Goal: Information Seeking & Learning: Learn about a topic

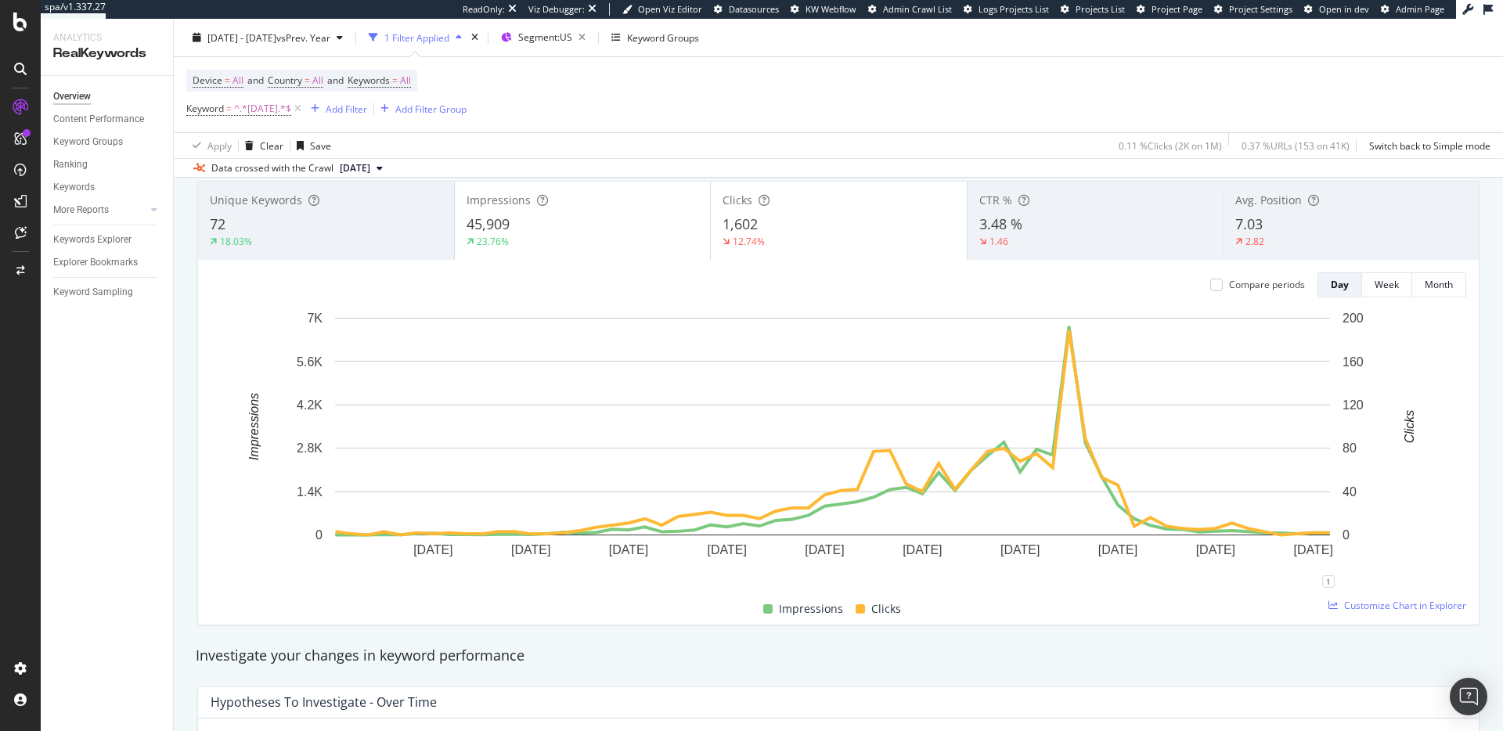
scroll to position [86, 0]
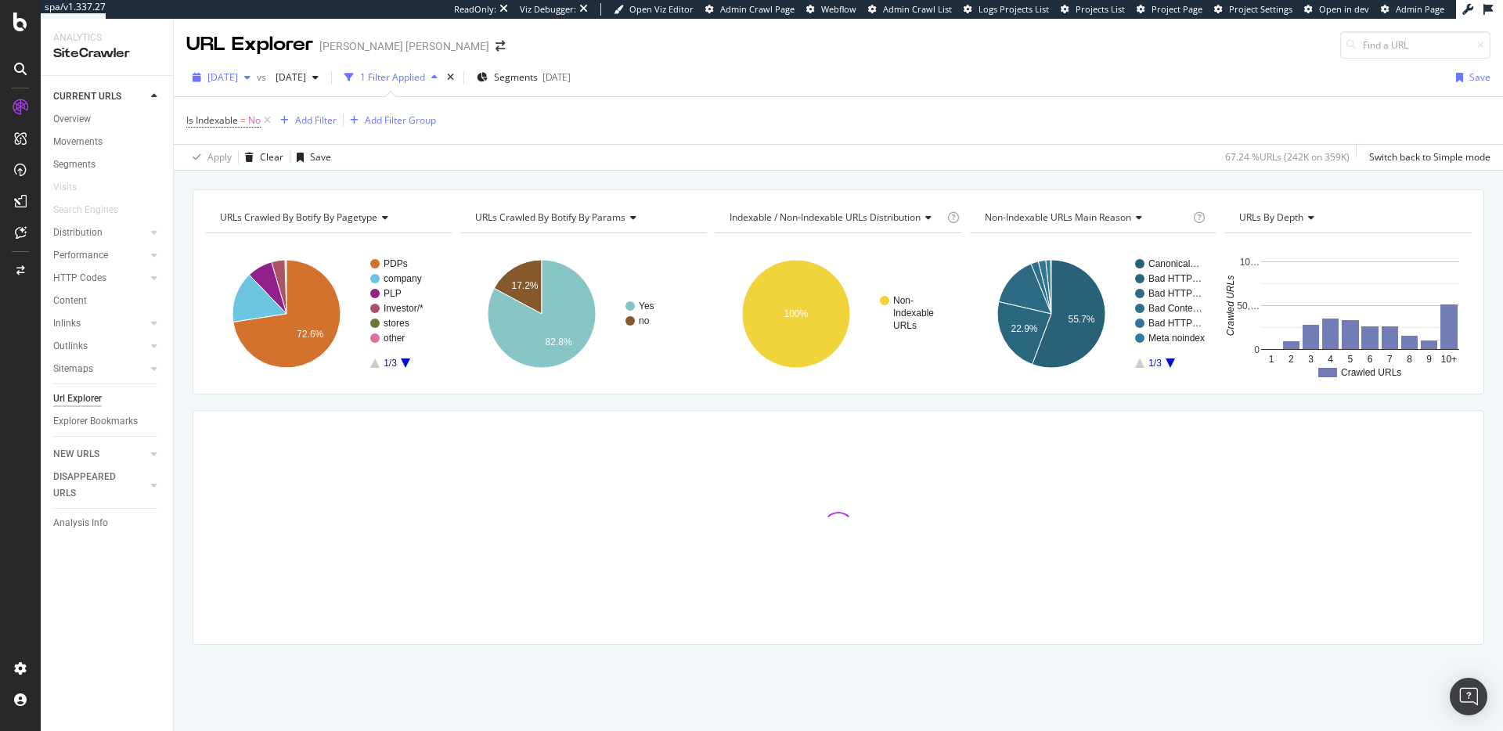
click at [238, 76] on span "2025 Jul. 21st" at bounding box center [222, 76] width 31 height 13
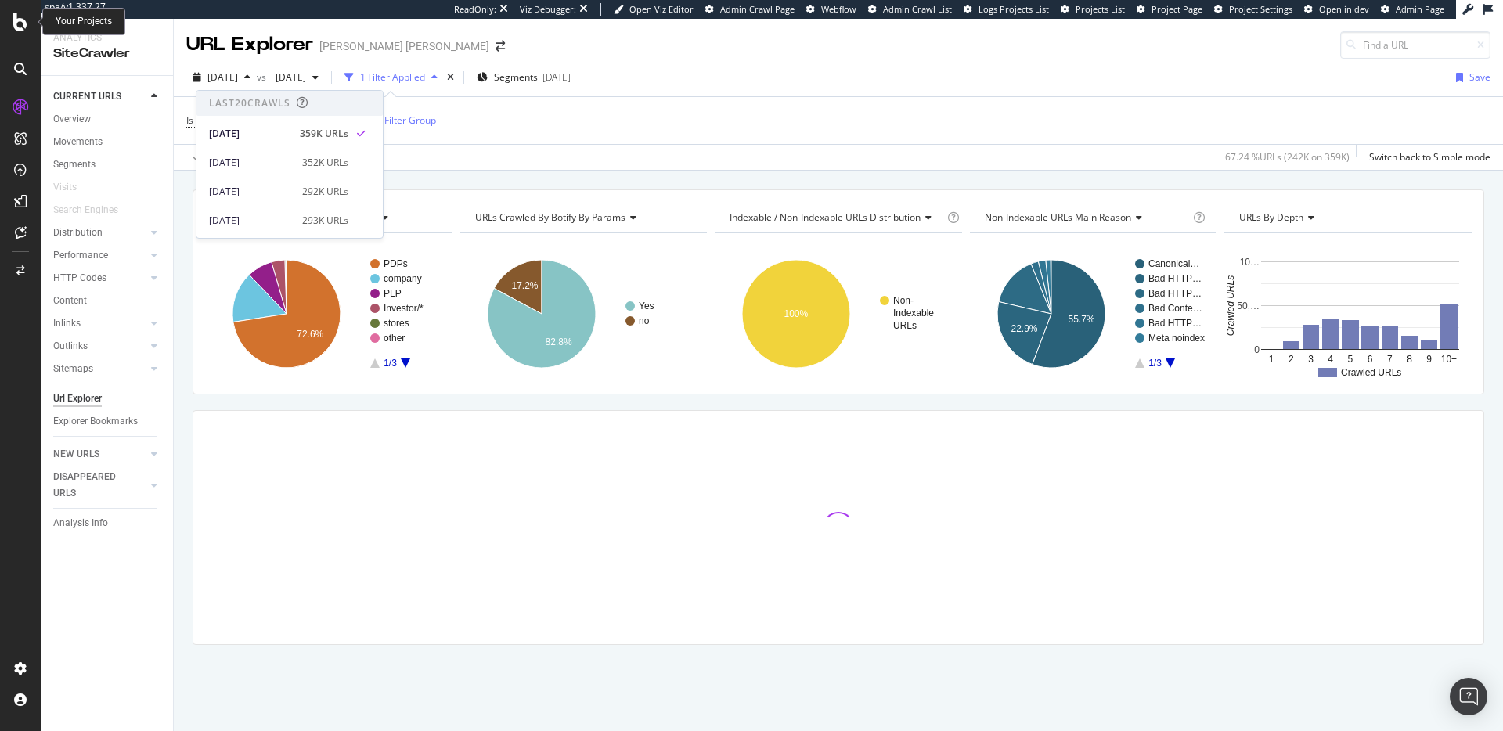
click at [13, 22] on icon at bounding box center [20, 22] width 14 height 19
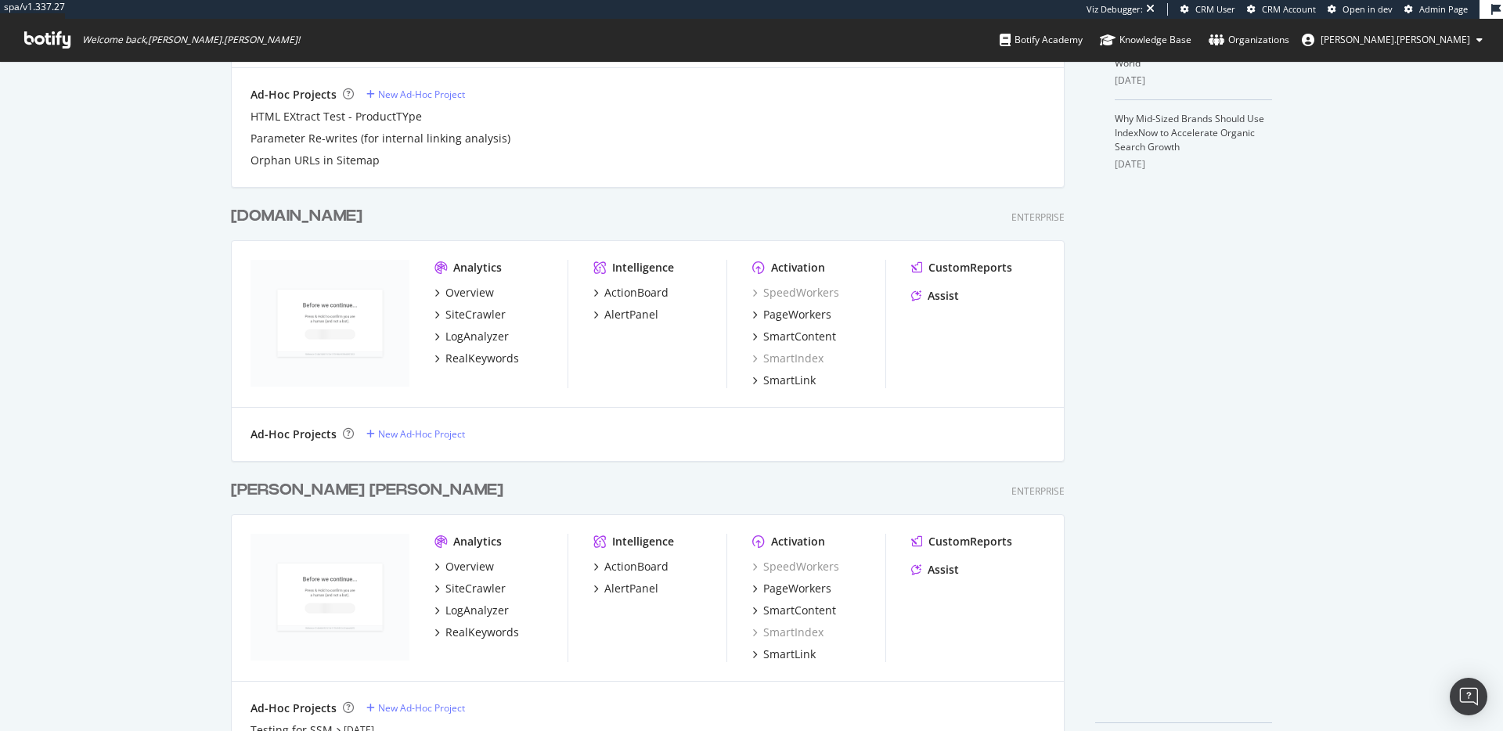
scroll to position [595, 0]
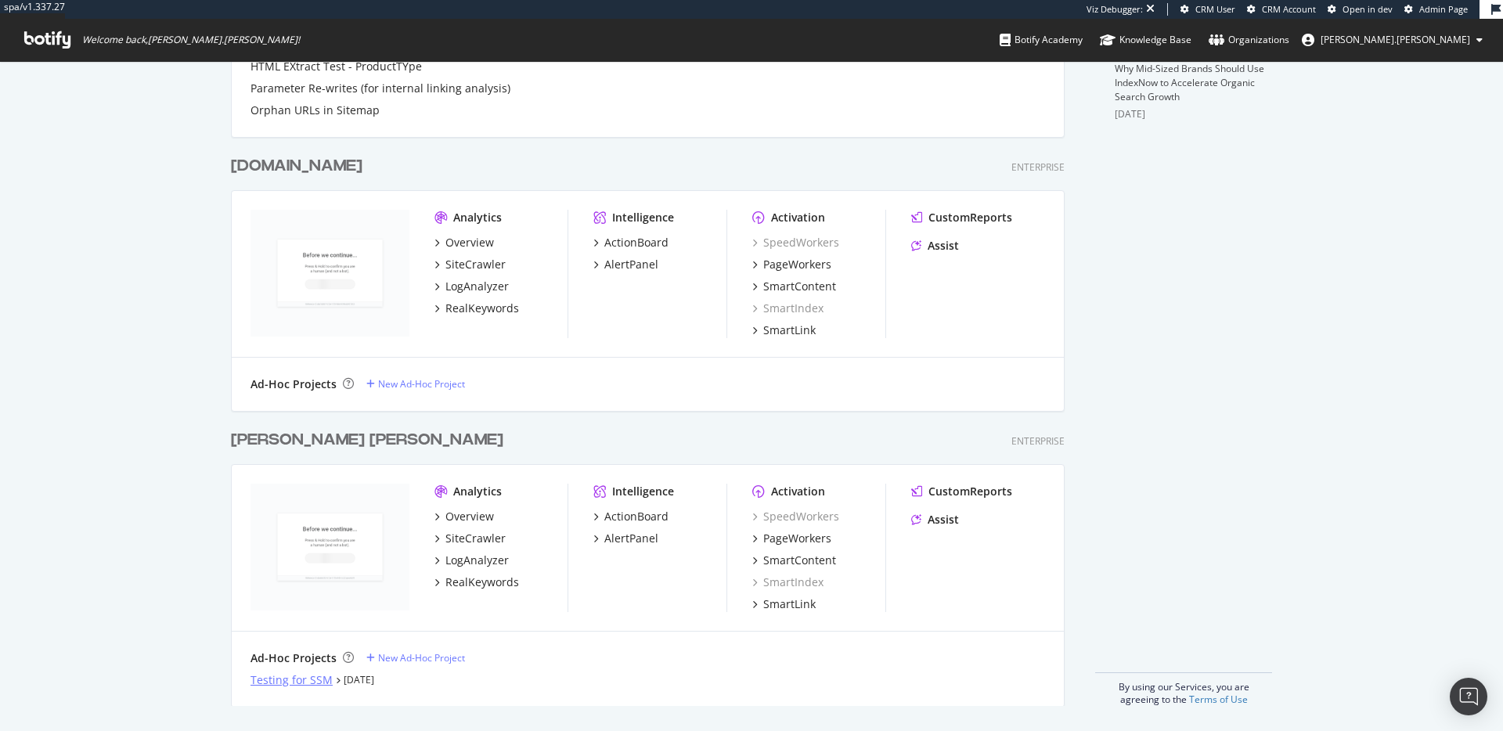
click at [303, 678] on div "Testing for SSM" at bounding box center [291, 680] width 82 height 16
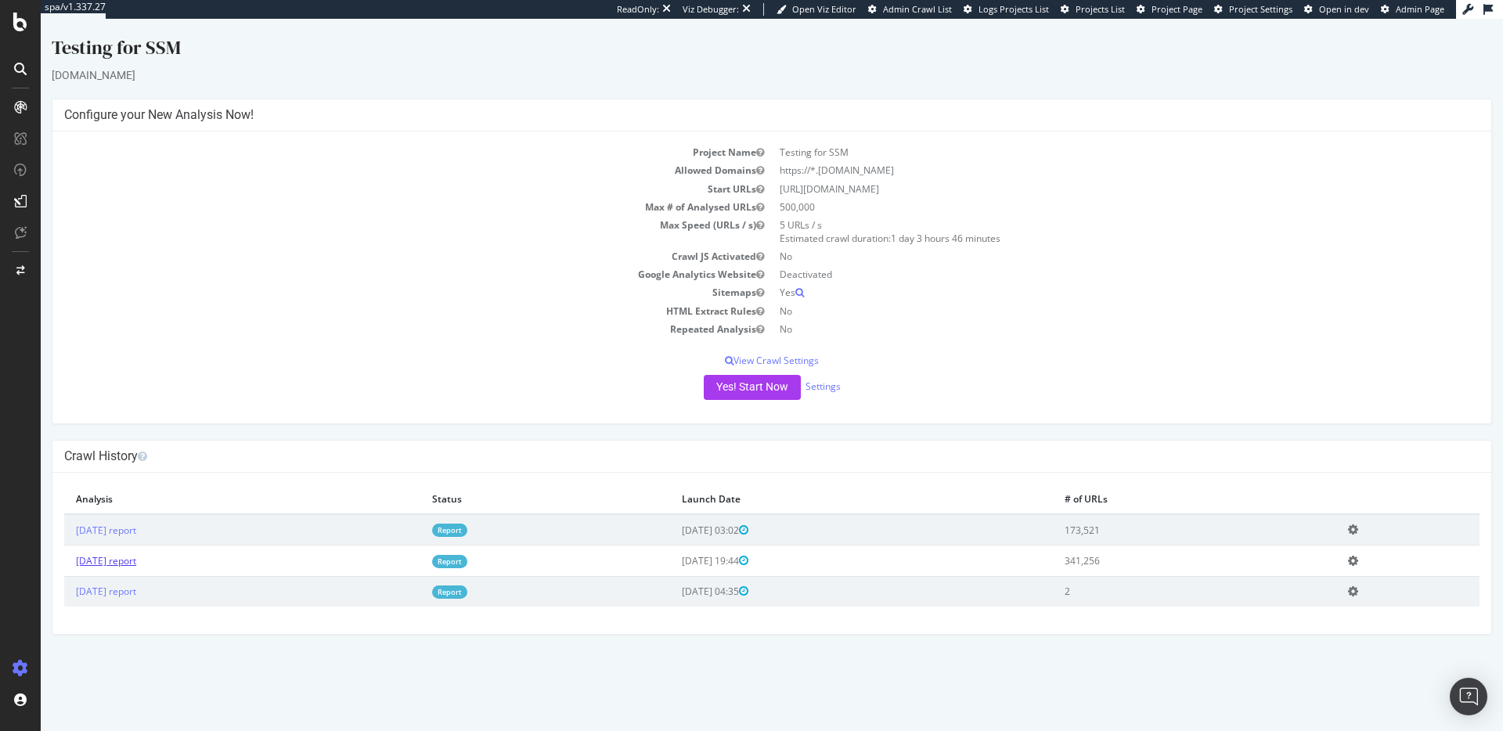
click at [136, 557] on link "2025 Sep. 12th report" at bounding box center [106, 560] width 60 height 13
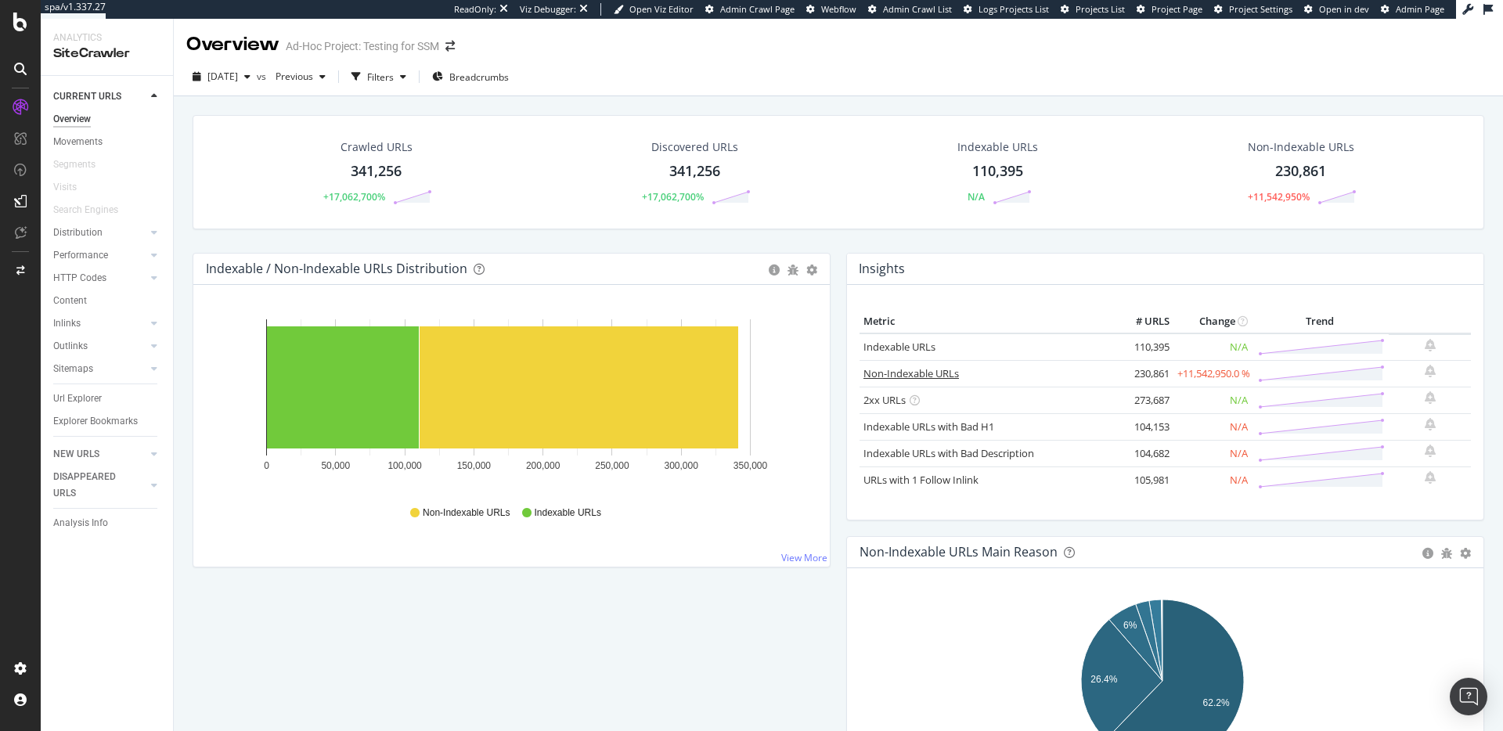
click at [906, 368] on link "Non-Indexable URLs" at bounding box center [910, 373] width 95 height 14
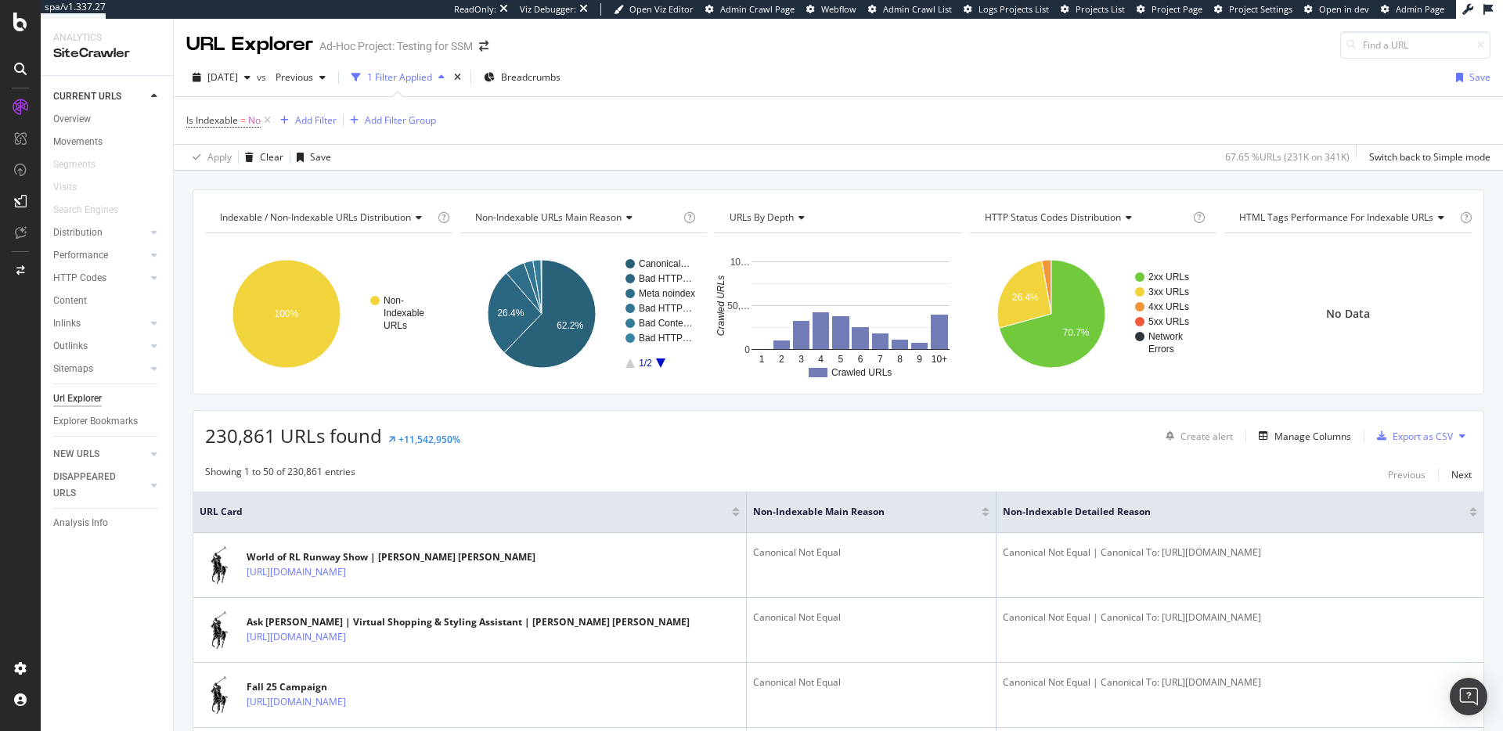
click at [725, 178] on div "Indexable / Non-Indexable URLs distribution Chart (by Value) Table Expand Expor…" at bounding box center [838, 190] width 1329 height 38
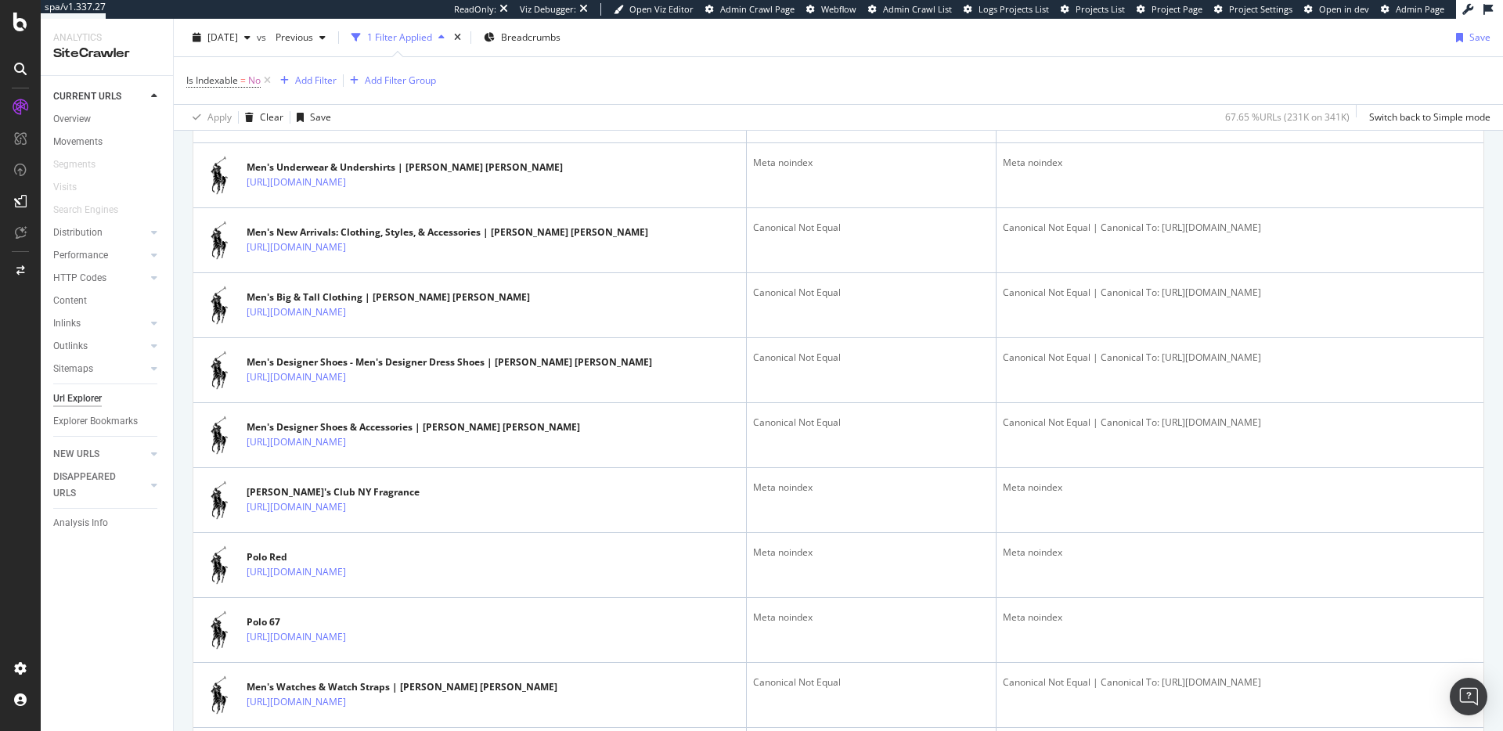
scroll to position [2224, 0]
